Goal: Check status: Check status

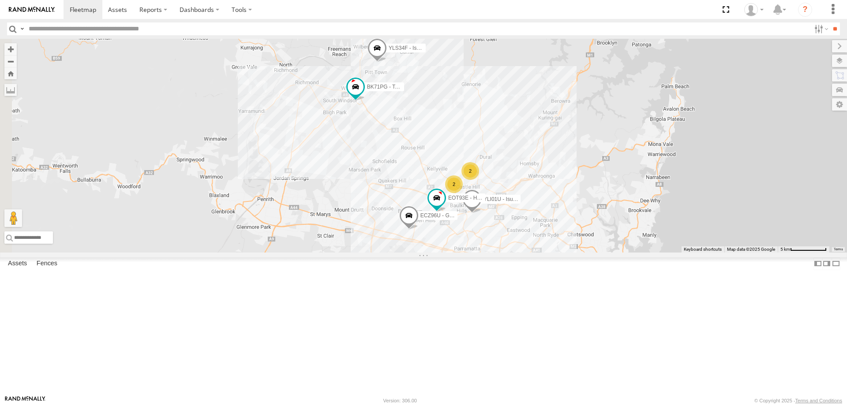
select select "**********"
click at [419, 230] on span at bounding box center [408, 218] width 19 height 24
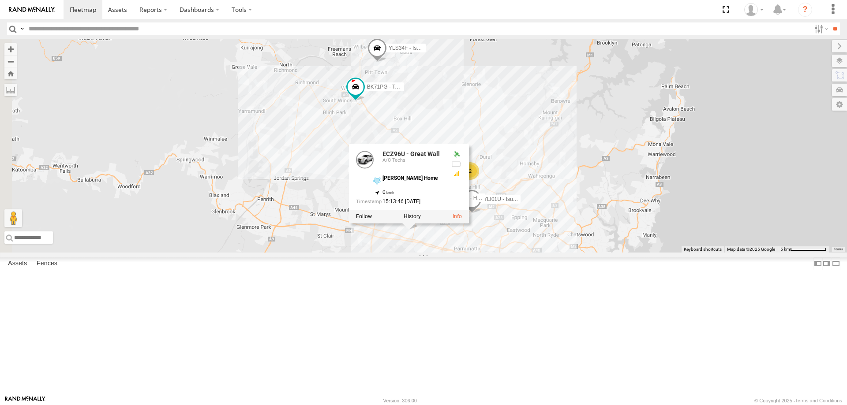
click at [541, 253] on div "2 ECZ96U - Great Wall 2 EOT93E - HiAce YLI01U - Isuzu DMAX BK71PG - Toyota Hiac…" at bounding box center [423, 146] width 847 height 214
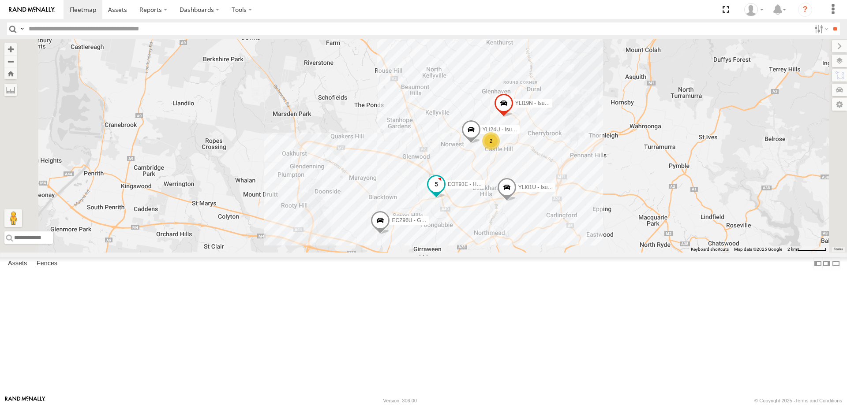
click at [446, 199] on span at bounding box center [436, 187] width 19 height 24
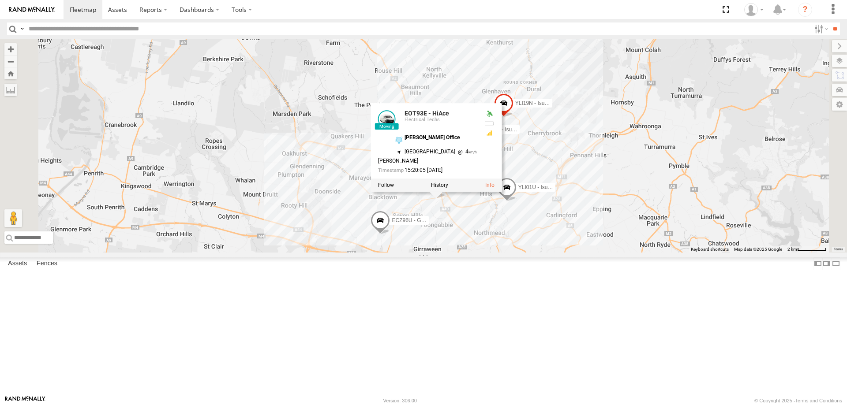
click at [569, 253] on div "ECZ96U - Great Wall EOT93E - HiAce YLI01U - Isuzu DMAX BK71PG - Toyota Hiace YL…" at bounding box center [423, 146] width 847 height 214
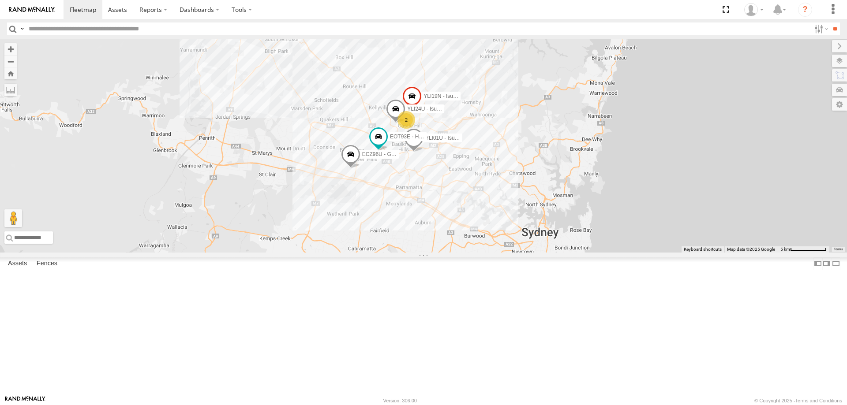
drag, startPoint x: 686, startPoint y: 333, endPoint x: 614, endPoint y: 271, distance: 94.8
click at [614, 253] on div "YLI19N - Isuzu DMAX ECZ96U - Great Wall 2 YLI24U - Isuzu D-MAX EOT93E - HiAce Y…" at bounding box center [423, 146] width 847 height 214
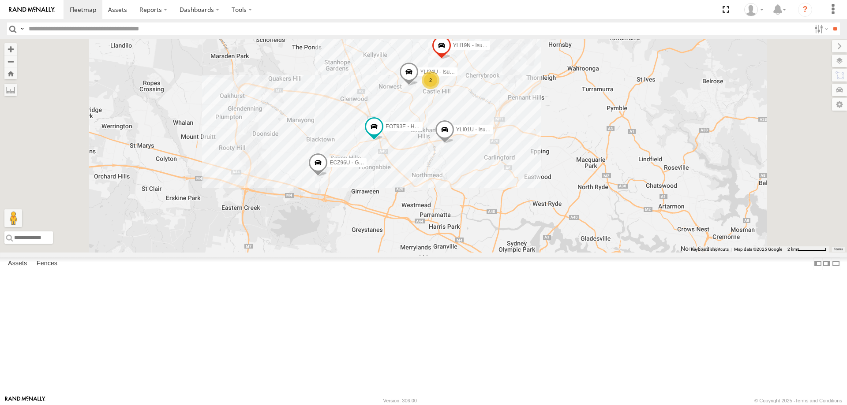
click at [328, 177] on span at bounding box center [317, 165] width 19 height 24
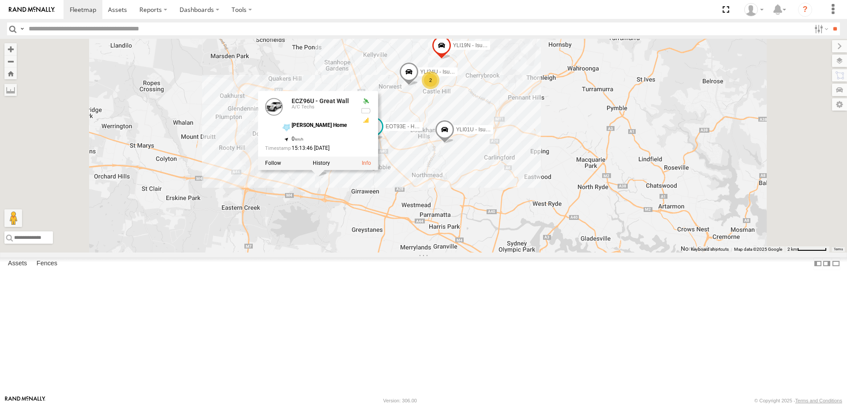
click at [378, 170] on div at bounding box center [318, 163] width 120 height 13
click at [330, 167] on label at bounding box center [321, 164] width 17 height 6
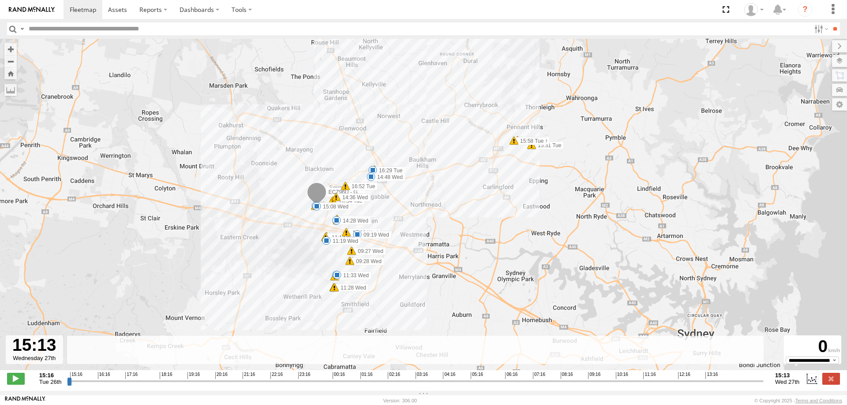
drag, startPoint x: 70, startPoint y: 383, endPoint x: 806, endPoint y: 371, distance: 736.8
type input "**********"
click at [764, 377] on input "range" at bounding box center [415, 381] width 697 height 8
click at [824, 385] on label at bounding box center [831, 378] width 18 height 11
